Goal: Check status: Check status

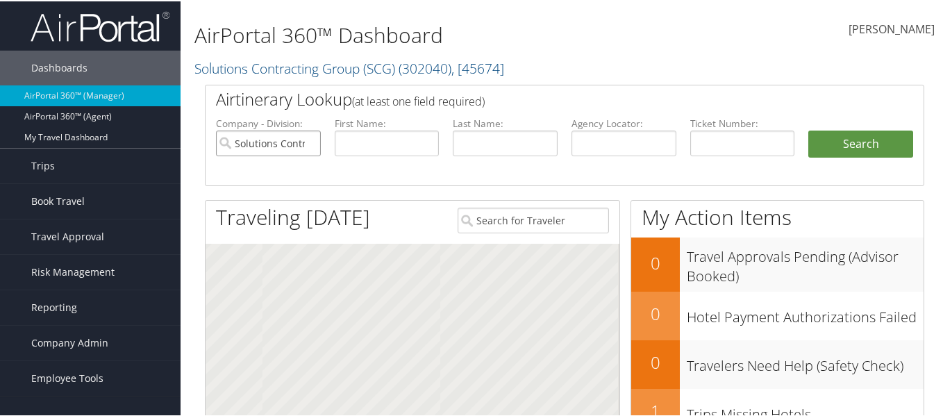
click at [287, 151] on input "Solutions Contracting Group (SCG)" at bounding box center [268, 142] width 105 height 26
click at [615, 138] on input "text" at bounding box center [624, 142] width 105 height 26
paste input "DDC62D"
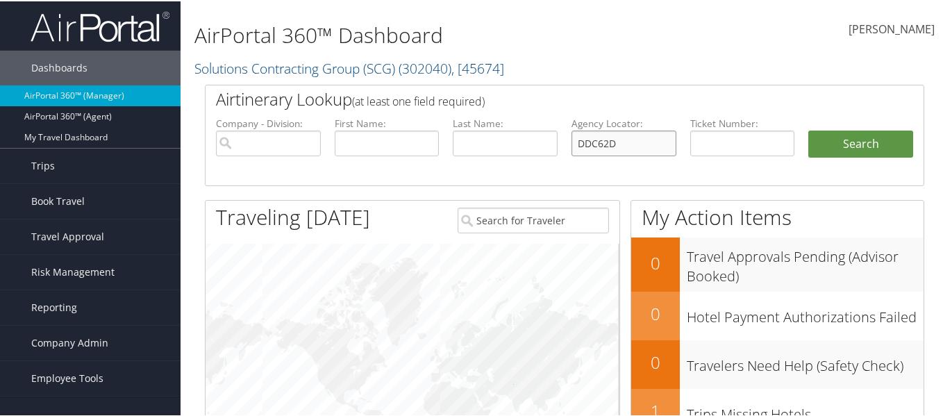
type input "DDC62D"
click at [808, 129] on button "Search" at bounding box center [860, 143] width 105 height 28
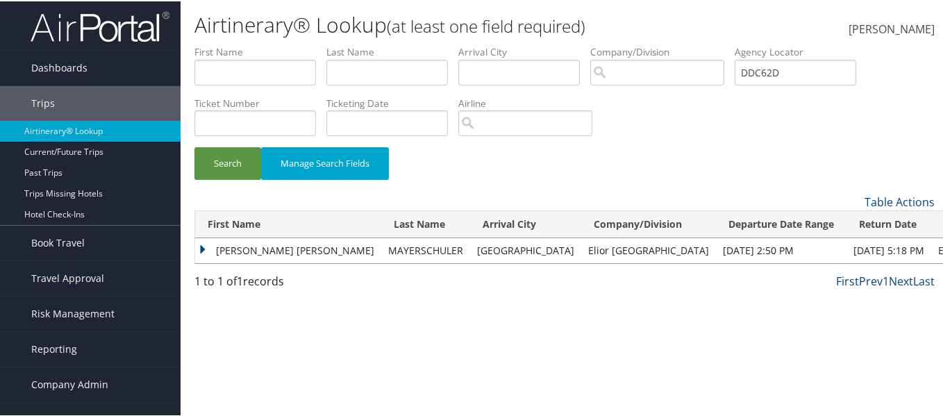
click at [581, 256] on td "Elior North America" at bounding box center [648, 249] width 135 height 25
drag, startPoint x: 567, startPoint y: 249, endPoint x: 478, endPoint y: 247, distance: 88.2
click at [581, 247] on td "Elior North America" at bounding box center [648, 249] width 135 height 25
copy td "Elior North America"
